Goal: Find specific page/section: Find specific page/section

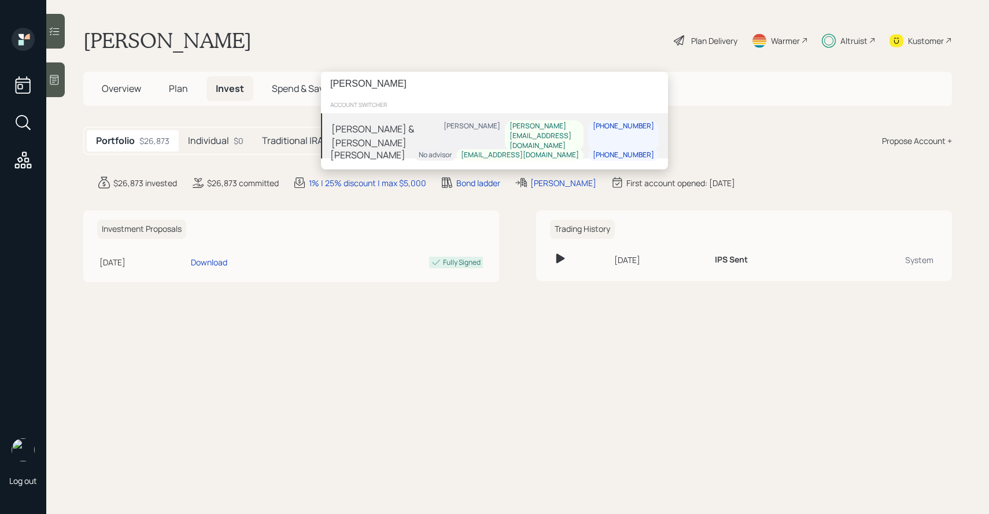
type input "[PERSON_NAME]"
click at [411, 119] on div "[PERSON_NAME] & [PERSON_NAME] [PERSON_NAME] Boghos [EMAIL_ADDRESS][DOMAIN_NAME]…" at bounding box center [494, 135] width 347 height 45
